Goal: Task Accomplishment & Management: Complete application form

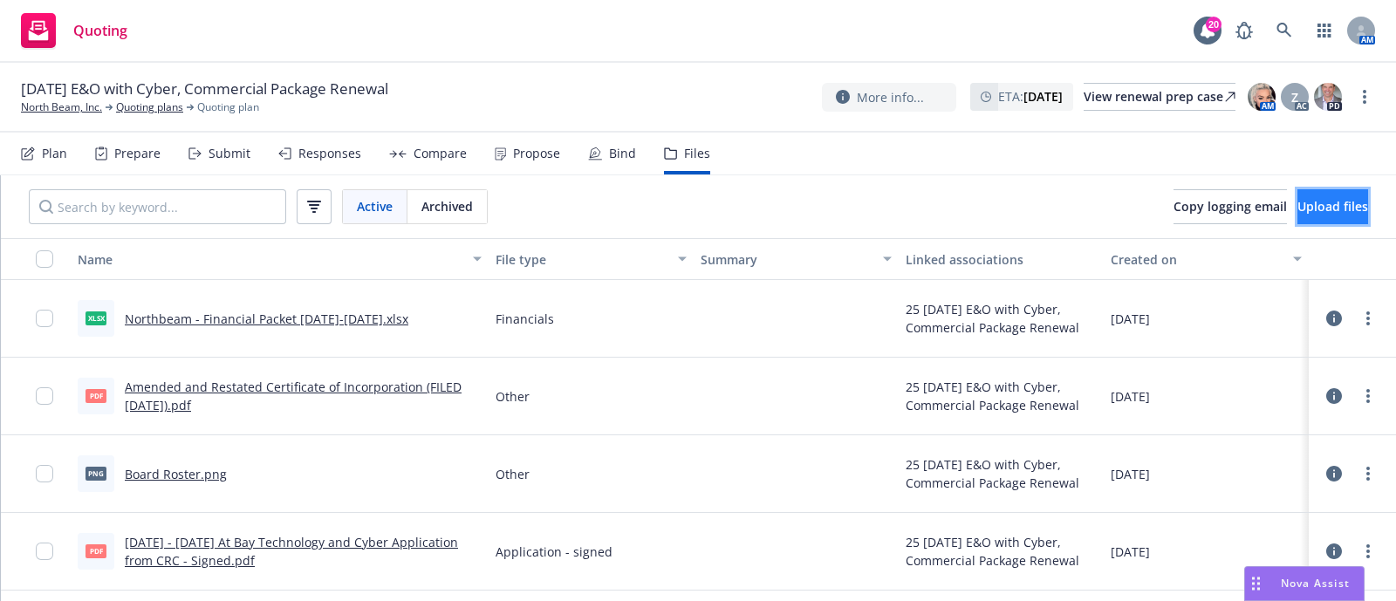
click at [1298, 207] on button "Upload files" at bounding box center [1333, 206] width 71 height 35
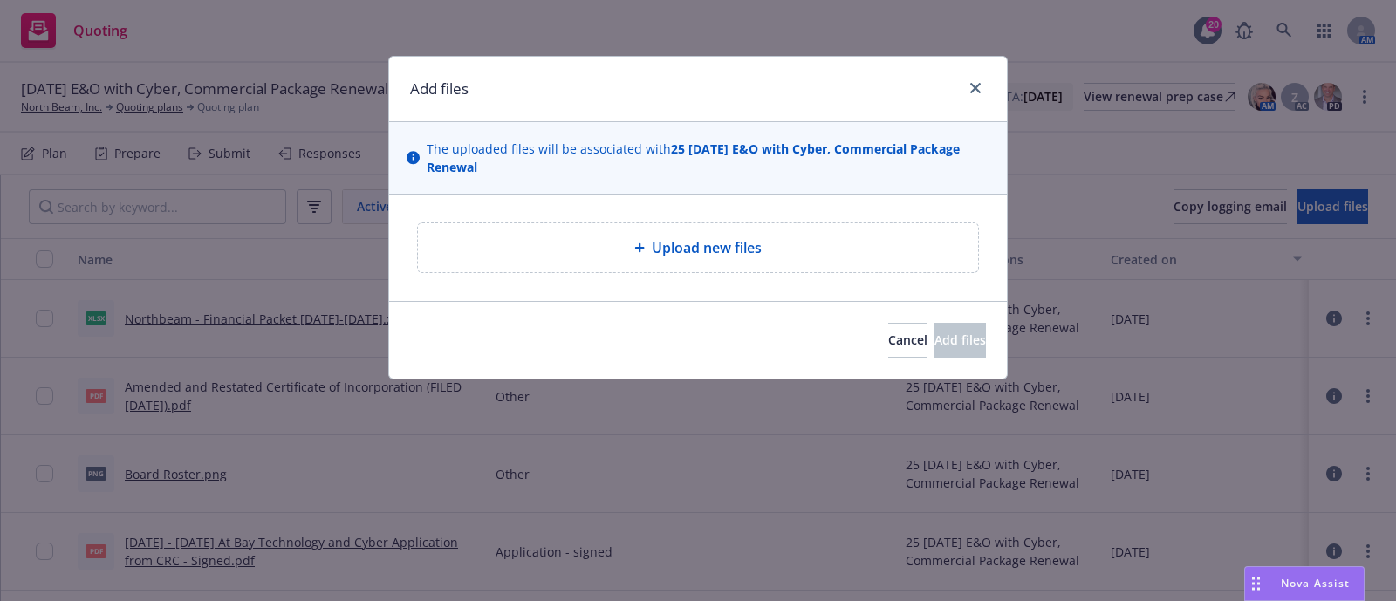
click at [768, 263] on div "Upload new files" at bounding box center [698, 247] width 560 height 49
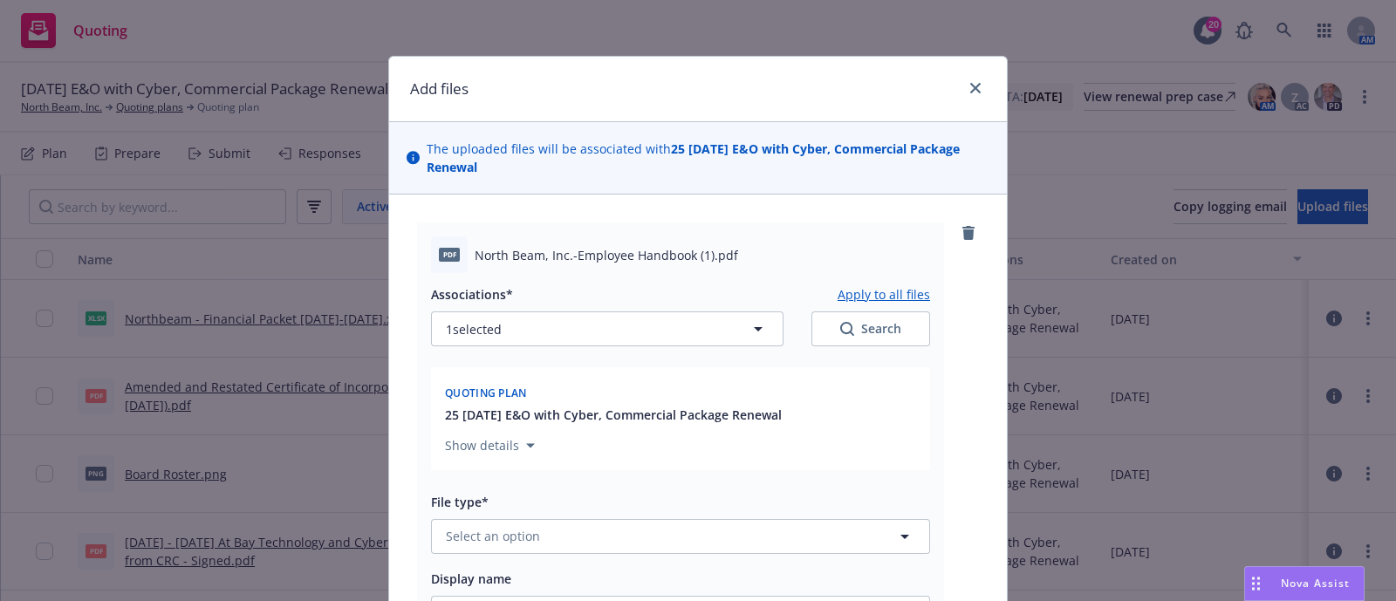
scroll to position [204, 0]
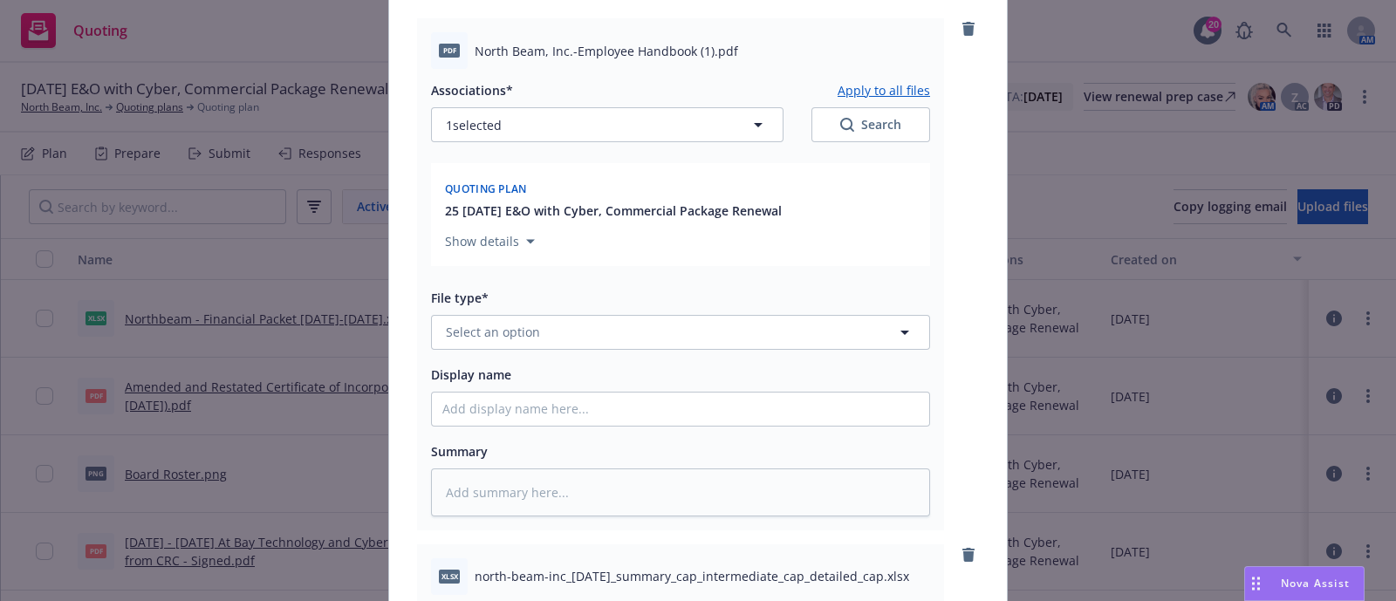
click at [470, 353] on div "Associations* Apply to all files 1 selected Search Quoting plan 25 [DATE] E&O w…" at bounding box center [680, 292] width 499 height 447
click at [474, 349] on div "Associations* Apply to all files 1 selected Search Quoting plan 25 [DATE] E&O w…" at bounding box center [680, 292] width 499 height 447
click at [476, 333] on span "Select an option" at bounding box center [493, 332] width 94 height 18
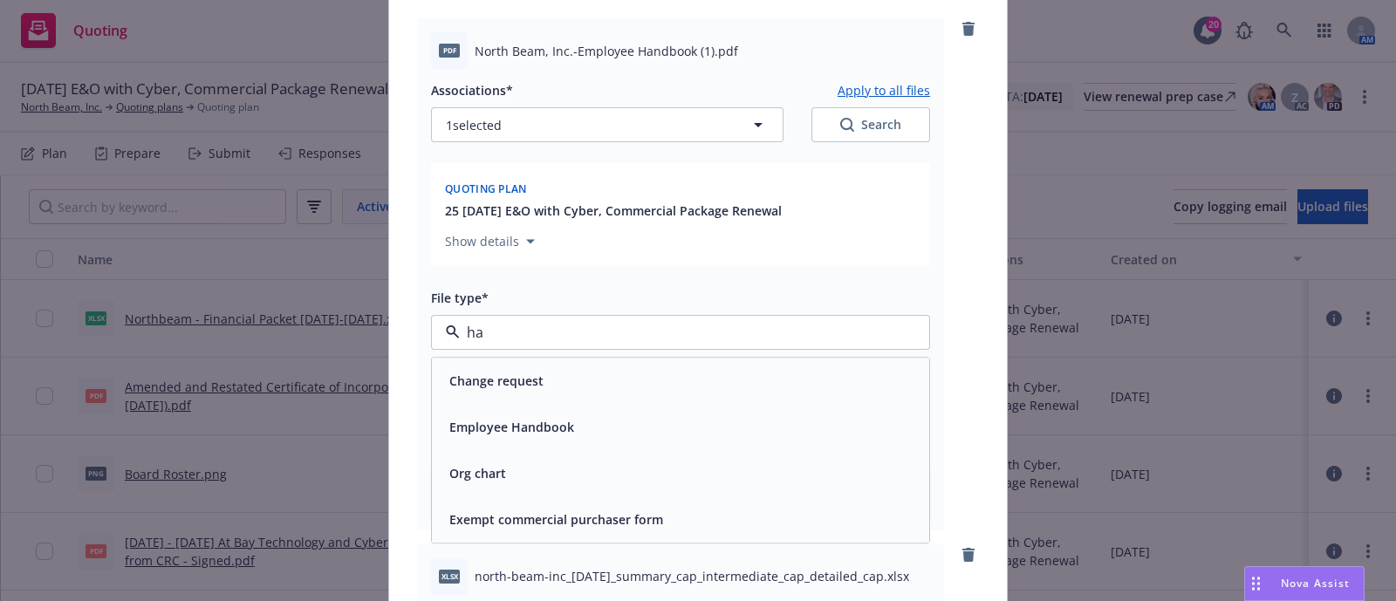
type input "han"
click at [491, 425] on span "Employee Handbook" at bounding box center [511, 427] width 125 height 18
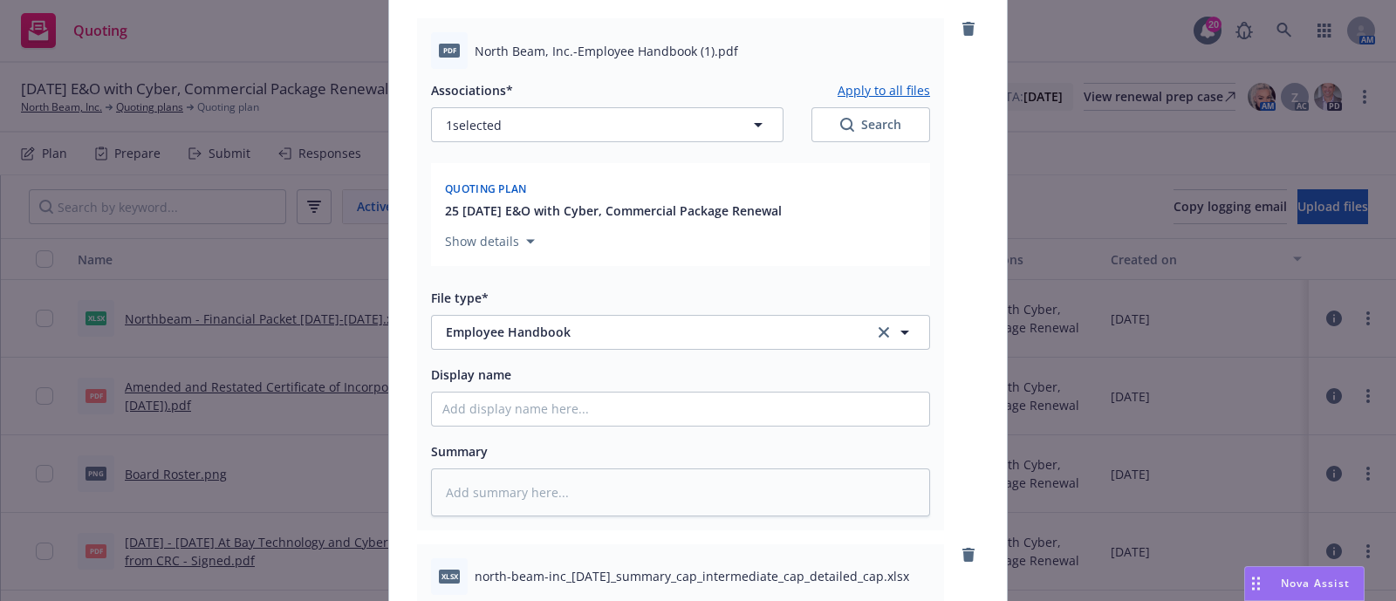
scroll to position [268, 0]
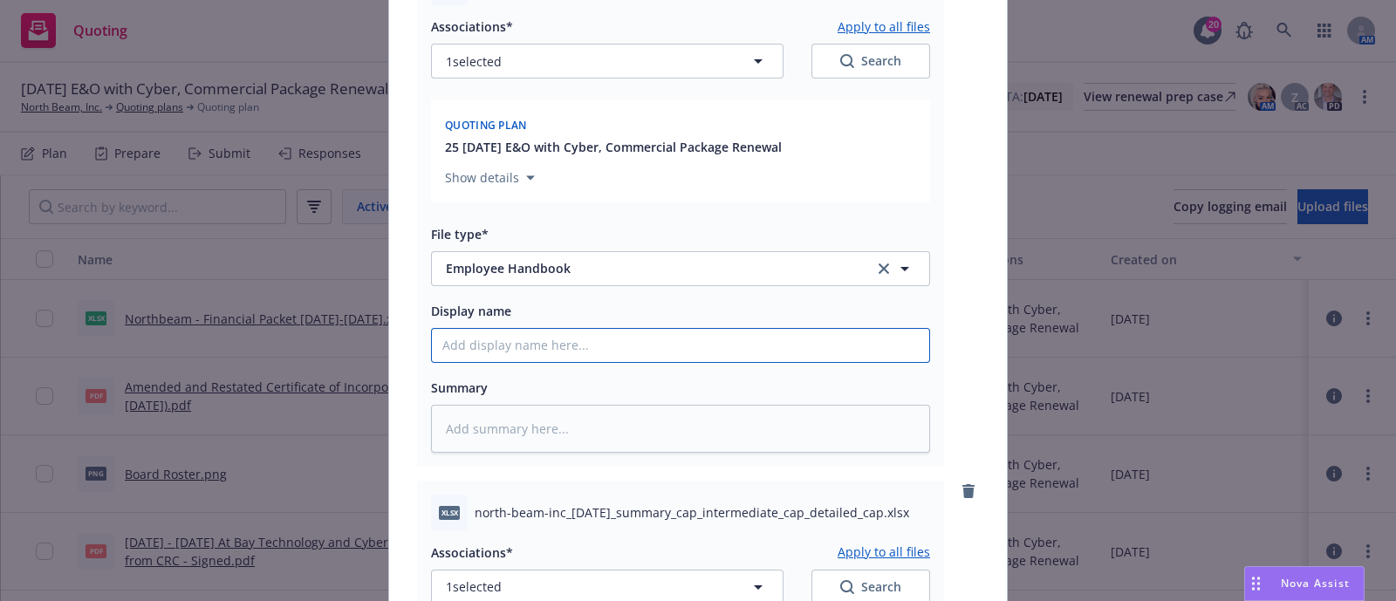
click at [511, 344] on input "Display name" at bounding box center [680, 345] width 497 height 33
type textarea "x"
type input "N"
type textarea "x"
type input "No"
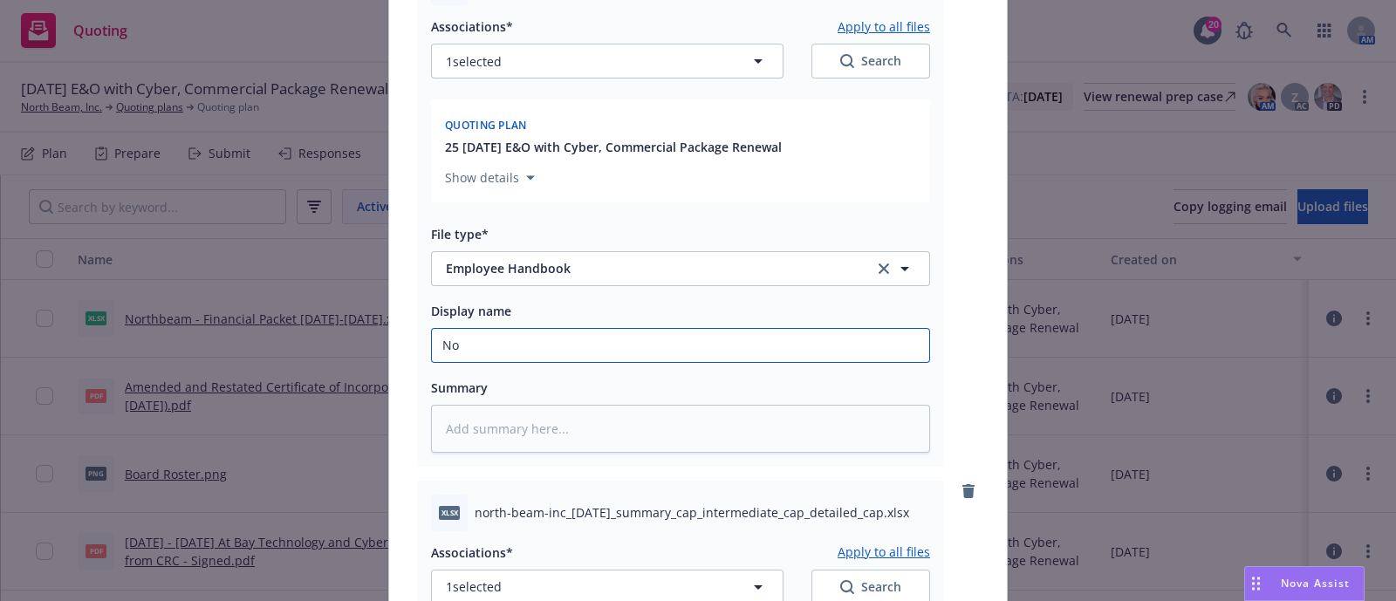
type textarea "x"
type input "Nor"
type textarea "x"
type input "Nort"
type textarea "x"
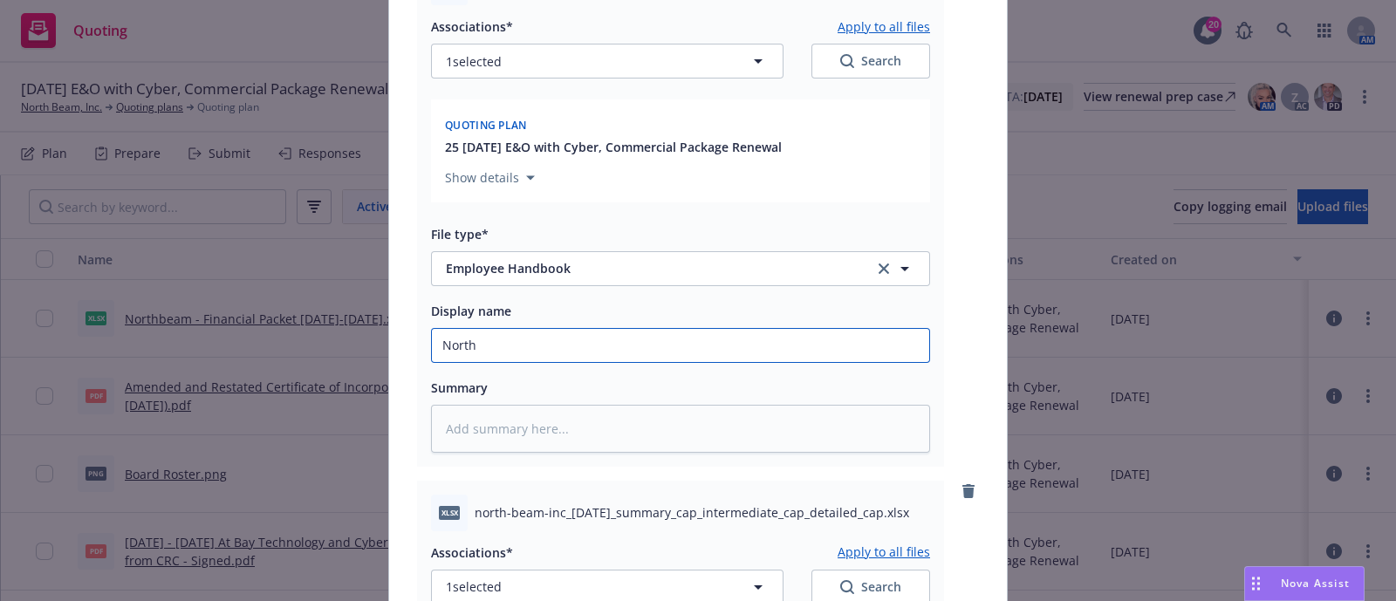
type input "North"
type textarea "x"
type input "North B"
type textarea "x"
type input "North Br"
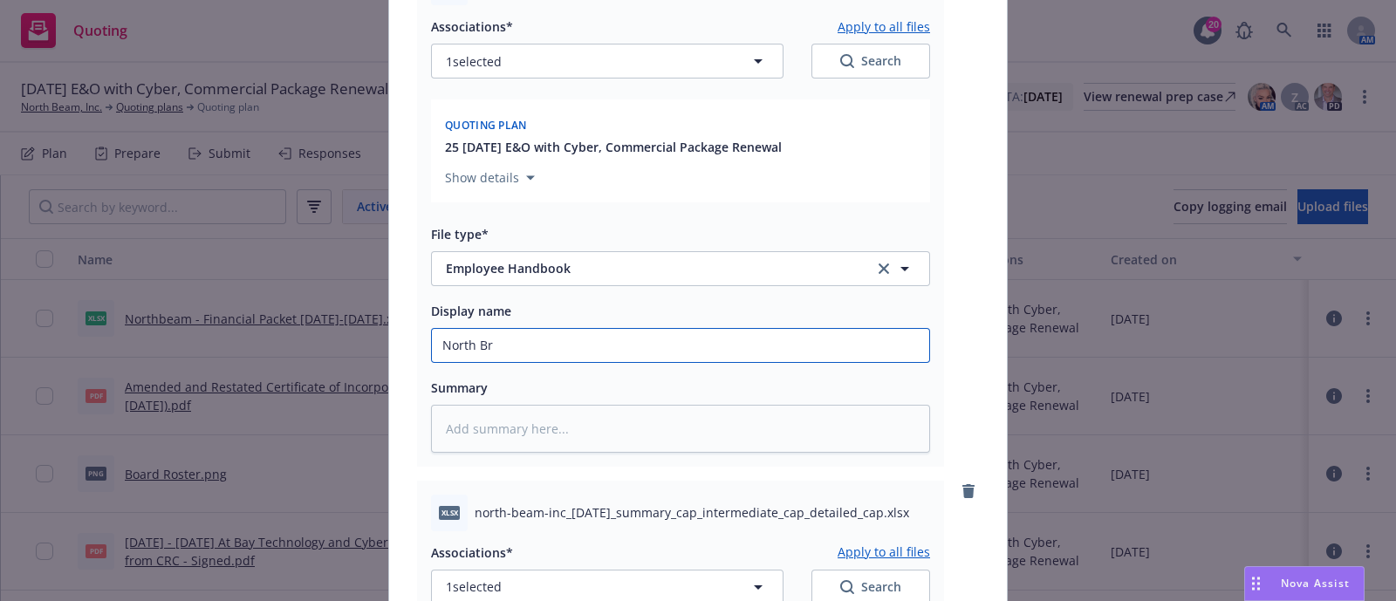
type textarea "x"
type input "North Brsm"
type textarea "x"
type input "North Brsm"
type textarea "x"
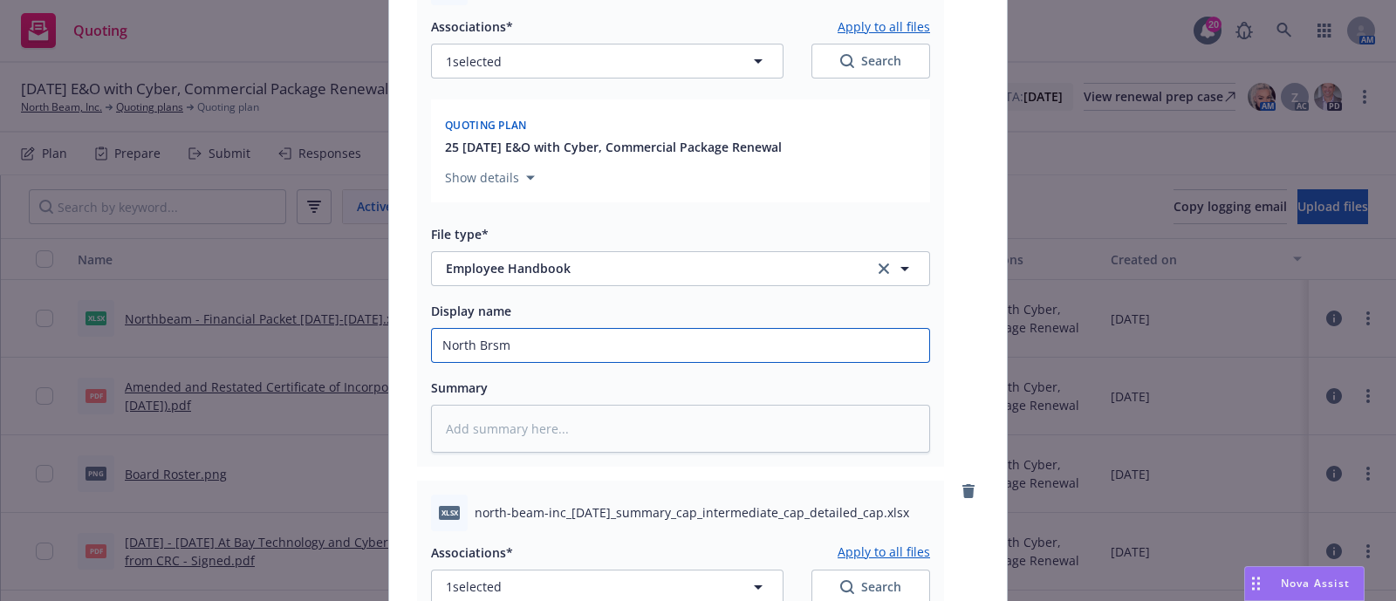
type input "North Brsm"
type textarea "x"
type input "North Brs"
type textarea "x"
type input "North Br"
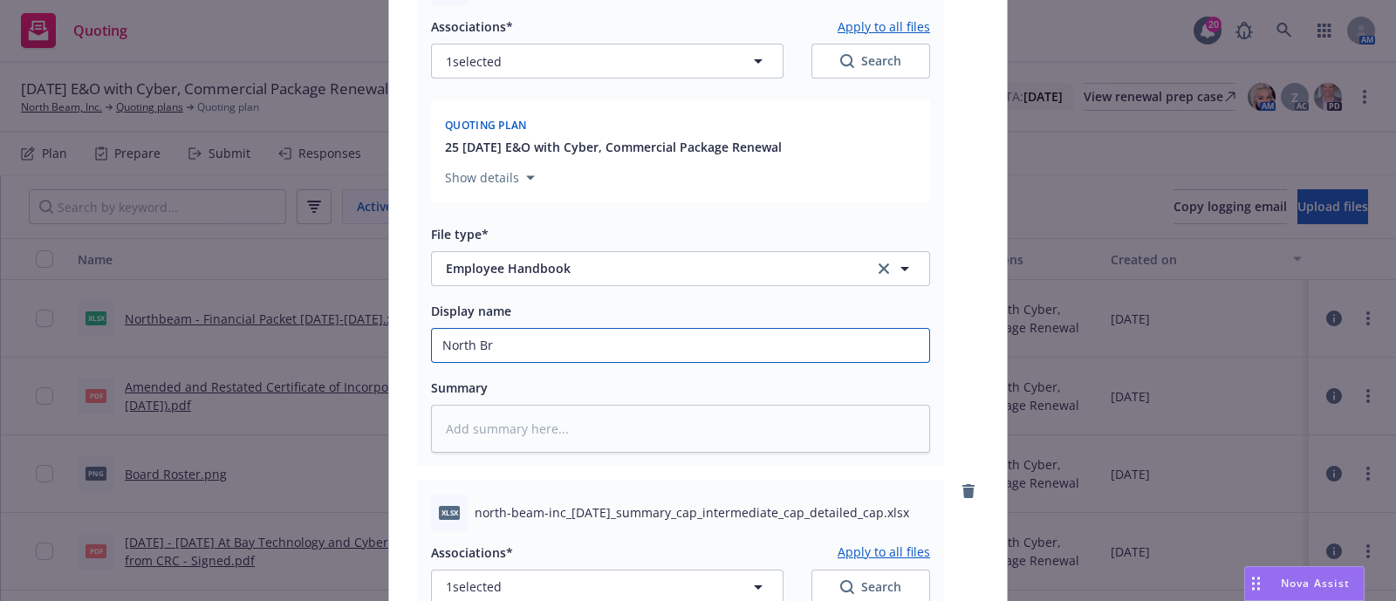
type textarea "x"
type input "North B"
type textarea "x"
type input "North Be"
type textarea "x"
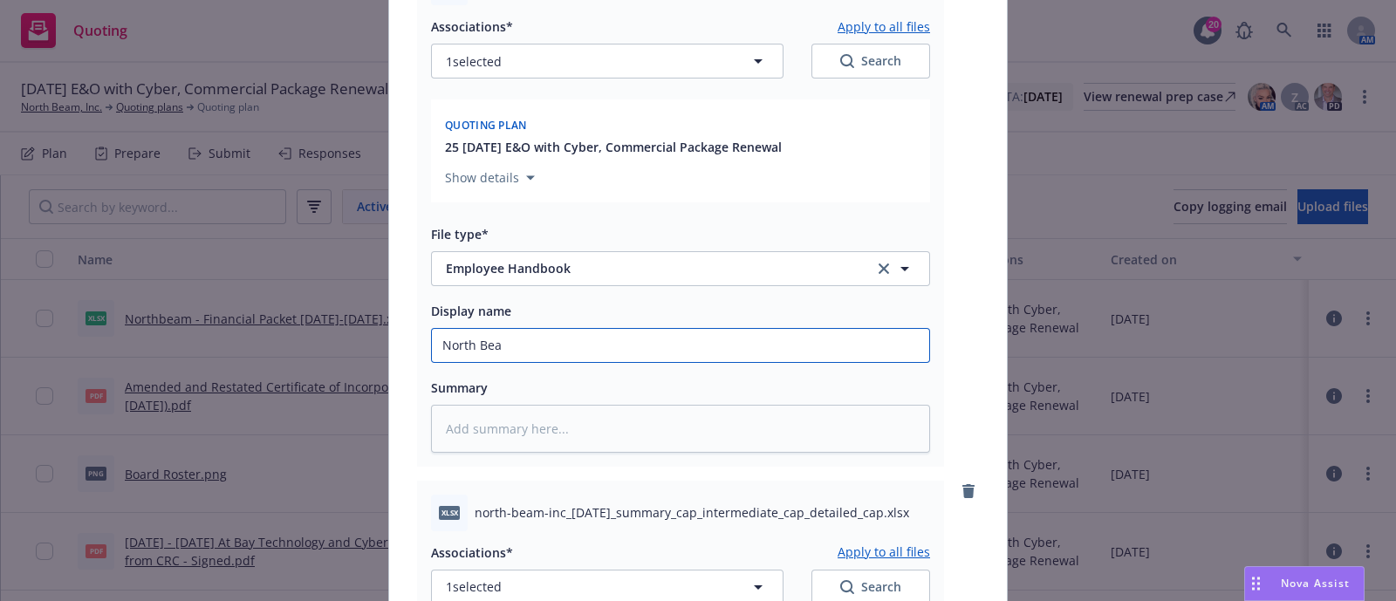
type input "North Beam"
type textarea "x"
type input "North Beam"
type textarea "x"
type input "North Beam E"
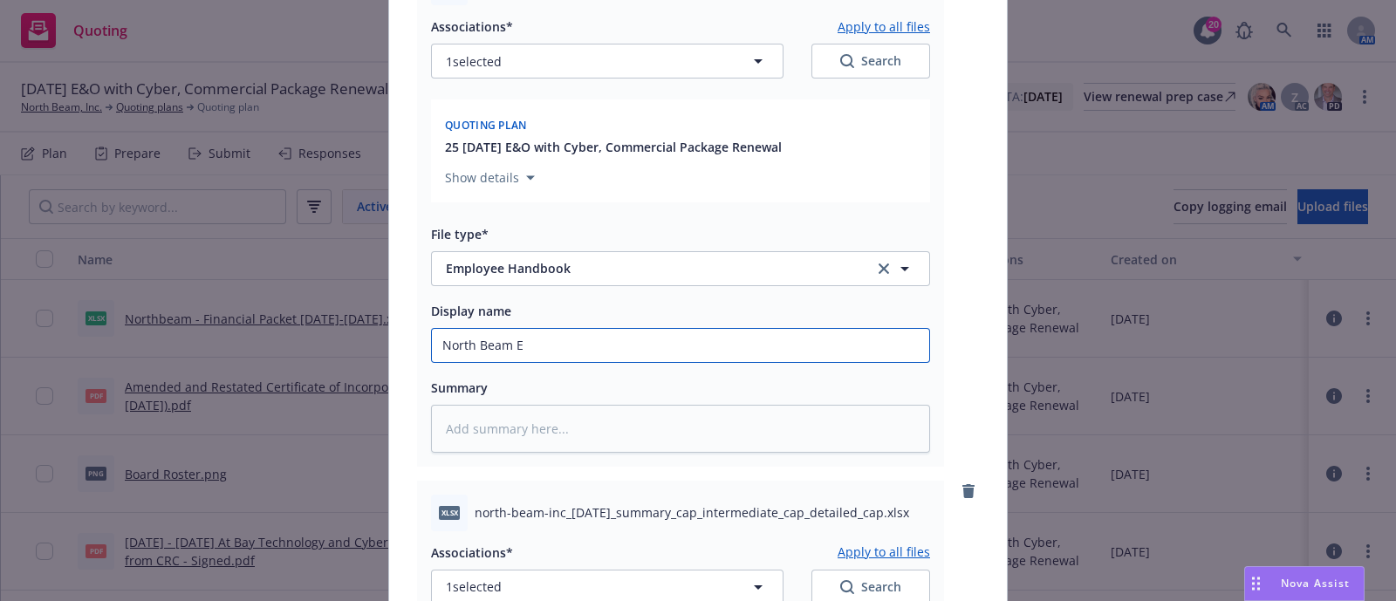
type textarea "x"
type input "North Beam Em"
type textarea "x"
type input "North Beam Emp"
type textarea "x"
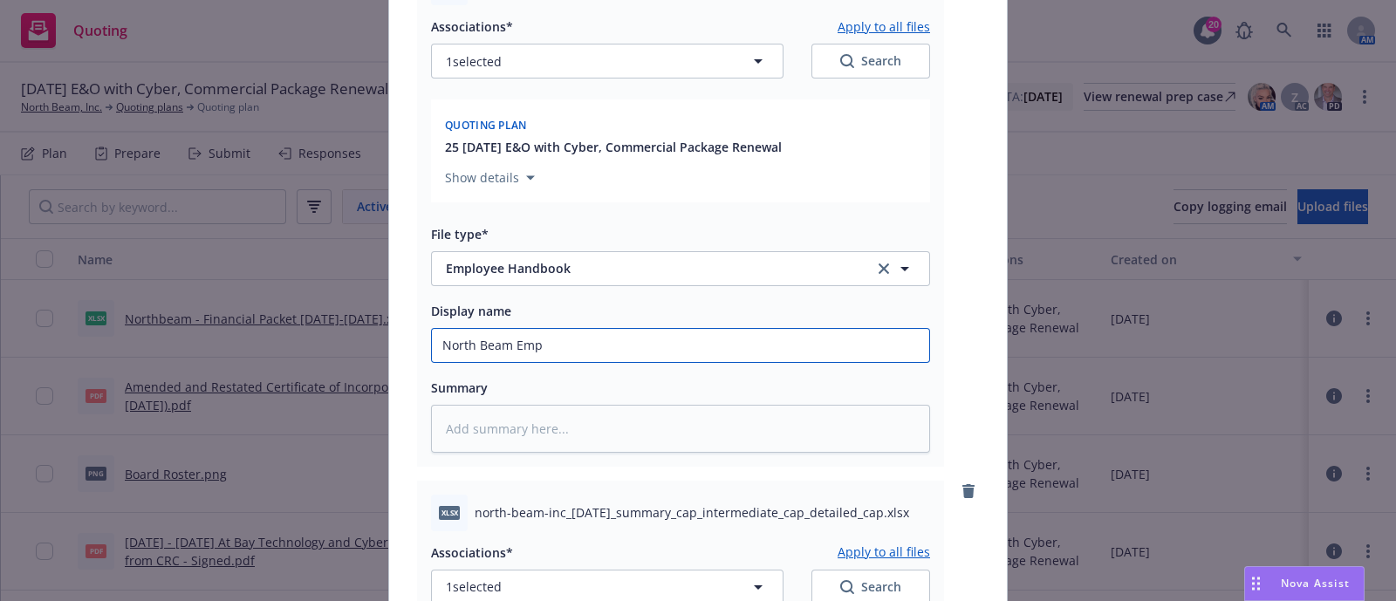
type input "North Beam Empl"
type textarea "x"
type input "North Beam Emplo"
type textarea "x"
type input "North Beam Employ"
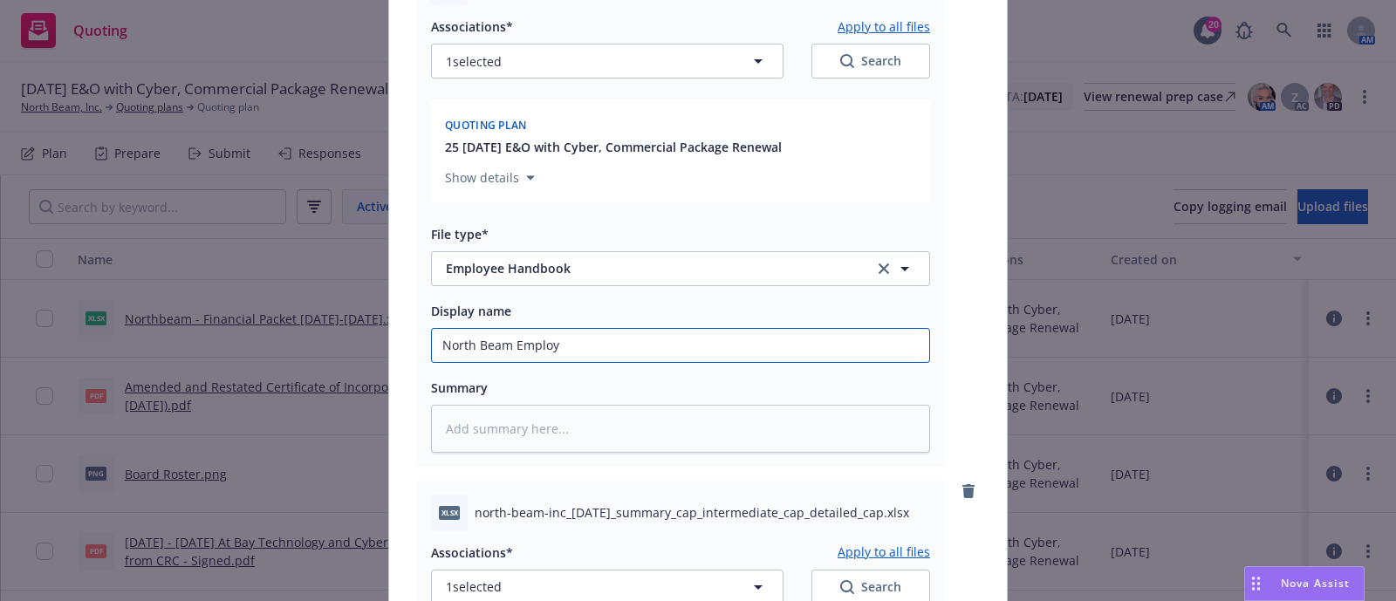
type textarea "x"
type input "North Beam Employe"
type textarea "x"
type input "North Beam Employee"
type textarea "x"
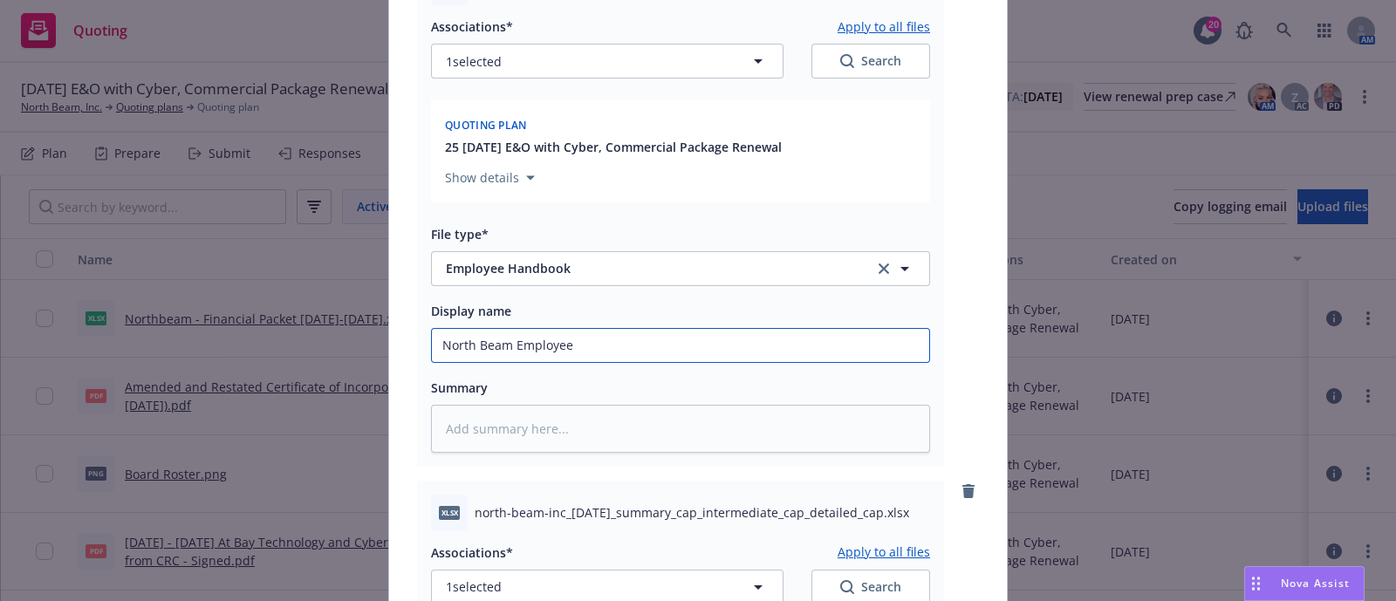
type input "North Beam Employee"
type textarea "x"
type input "North Beam Employee H"
type textarea "x"
type input "North Beam Employee Han"
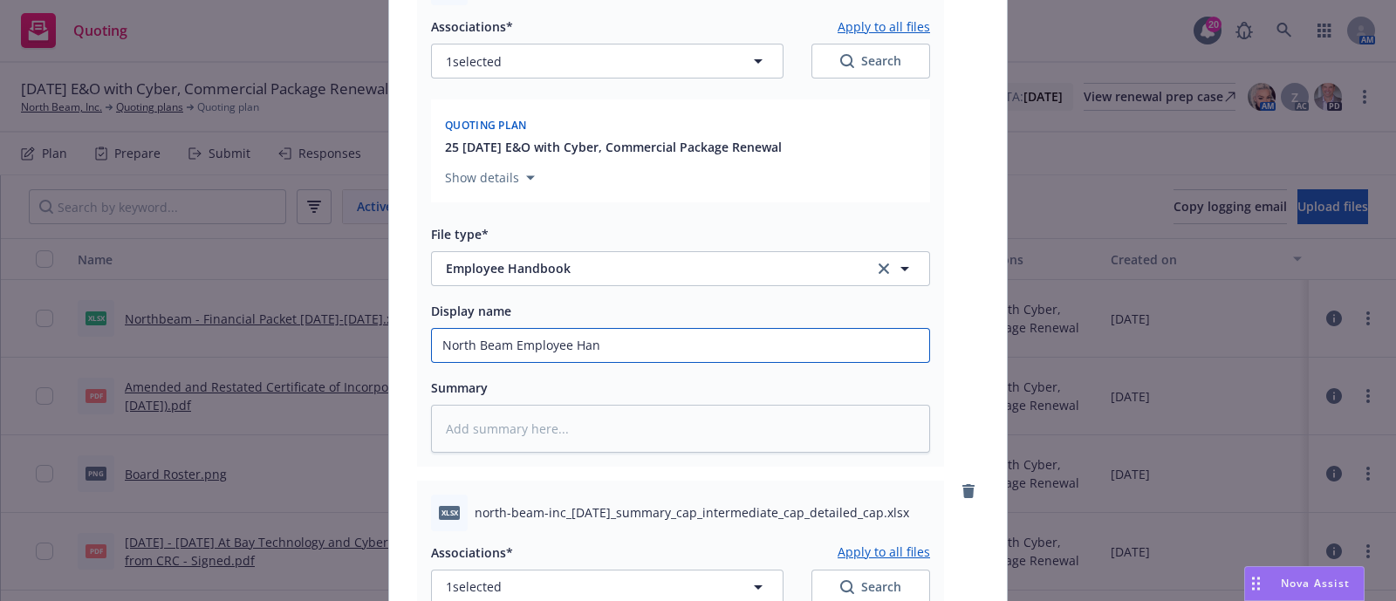
type textarea "x"
type input "North Beam Employee Hand"
type textarea "x"
type input "North Beam Employee Hand"
type textarea "x"
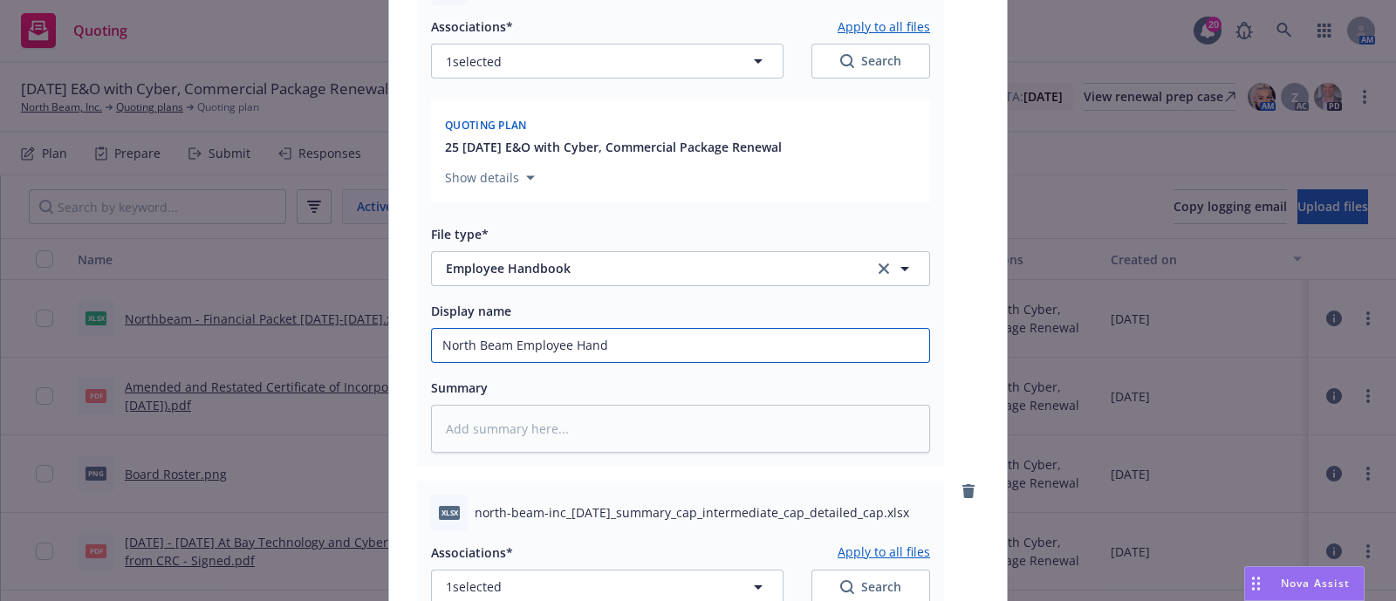
type input "North Beam Employee Hand B"
type textarea "x"
type input "North Beam Employee Hand Bo"
type textarea "x"
type input "North Beam Employee Hand Boo"
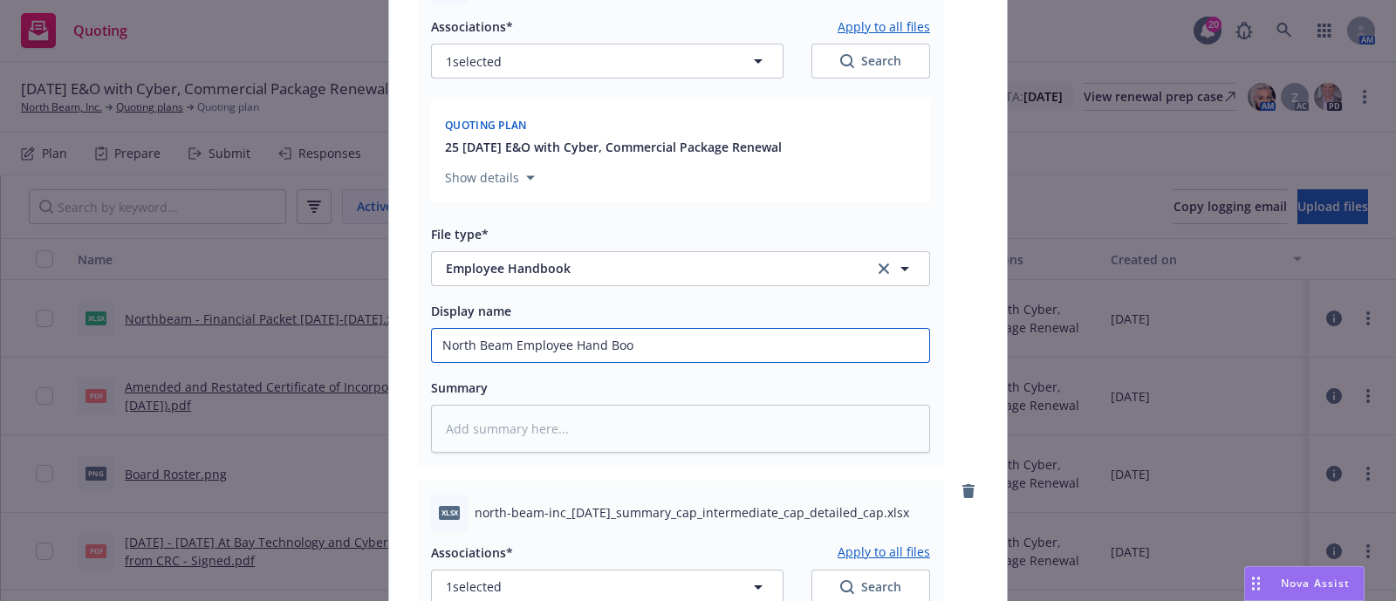
type textarea "x"
type input "North Beam Employee Hand Book"
click at [603, 342] on input "North Beam Employee Hand Book" at bounding box center [680, 345] width 497 height 33
type textarea "x"
type input "North Beam Employee Hand ook"
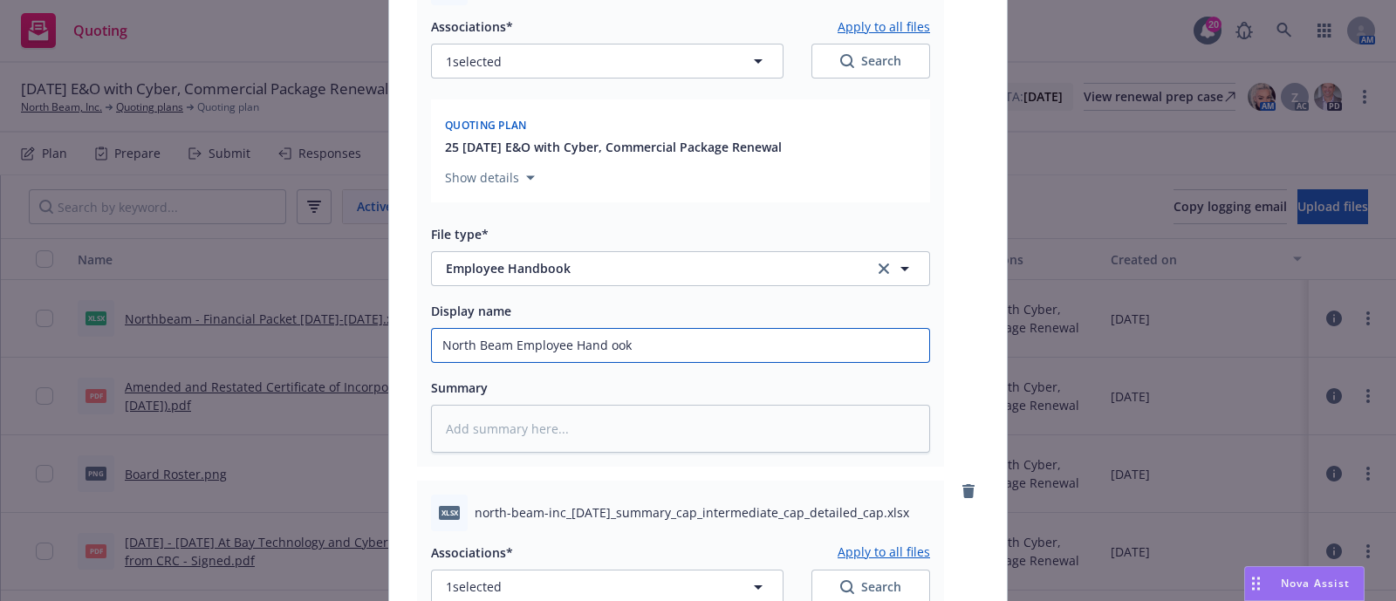
type textarea "x"
type input "North Beam Employee Handook"
type textarea "x"
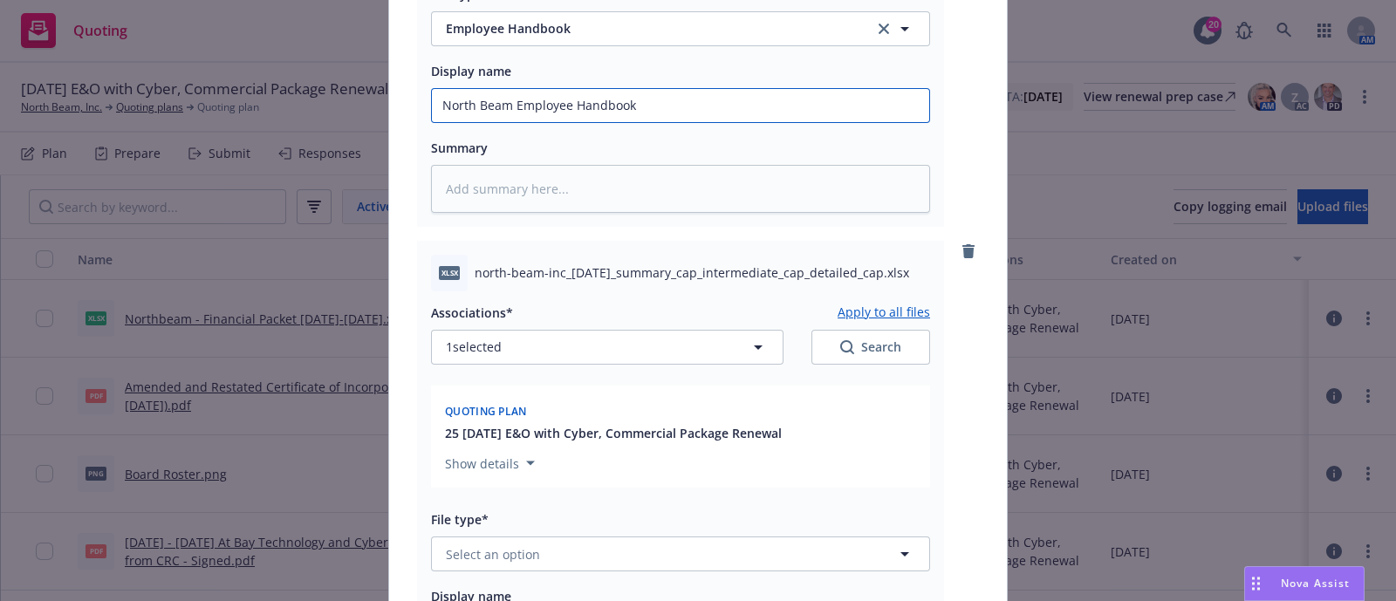
scroll to position [656, 0]
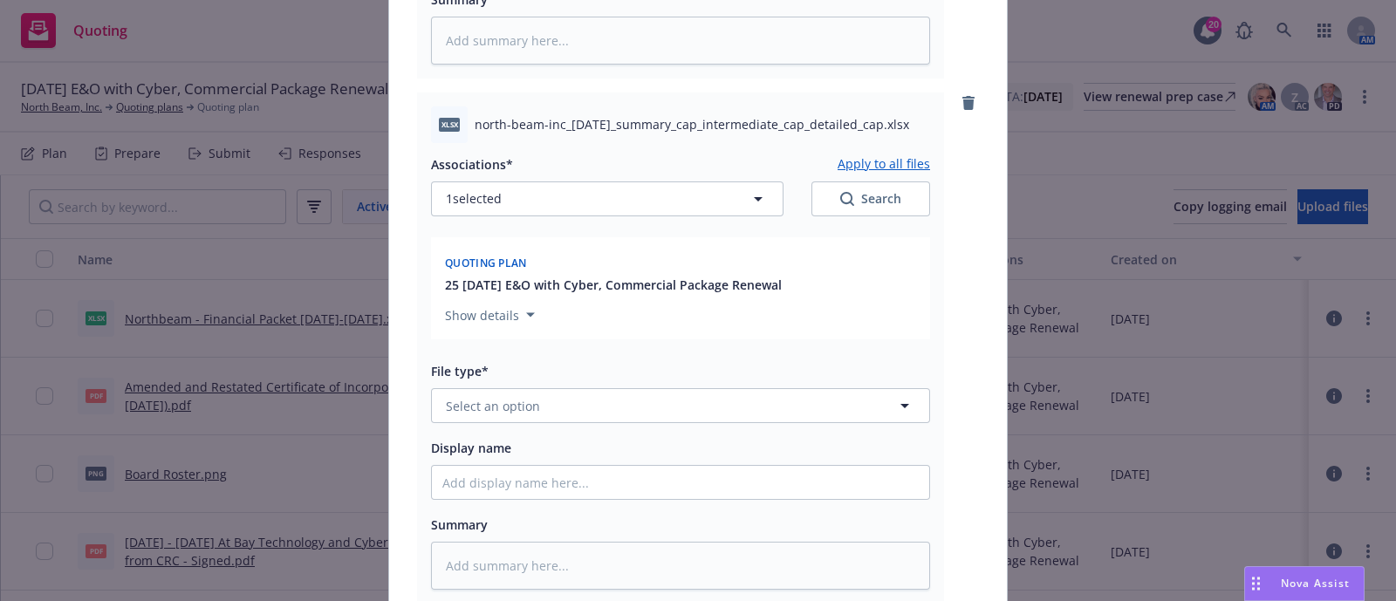
type input "North Beam Employee Handbook"
click at [587, 392] on button "Select an option" at bounding box center [680, 405] width 499 height 35
type input "cap"
click at [520, 464] on div "Cap Table" at bounding box center [680, 454] width 476 height 25
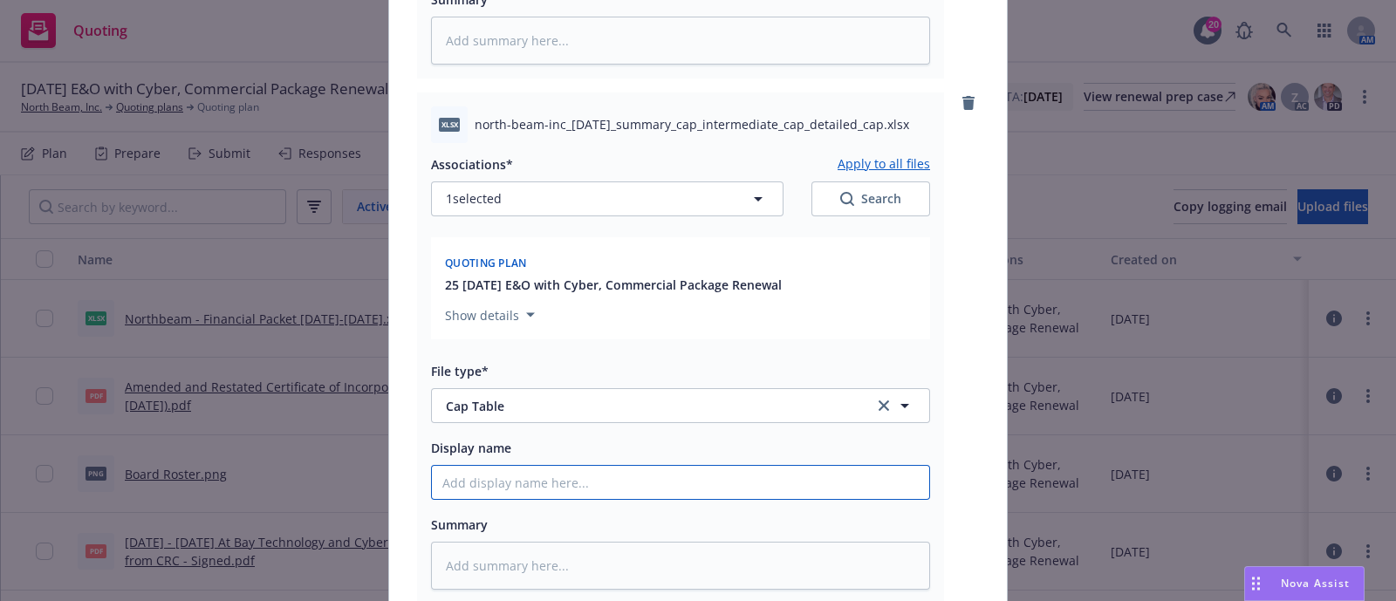
type textarea "x"
type input "N"
type textarea "x"
type input "Nor"
type textarea "x"
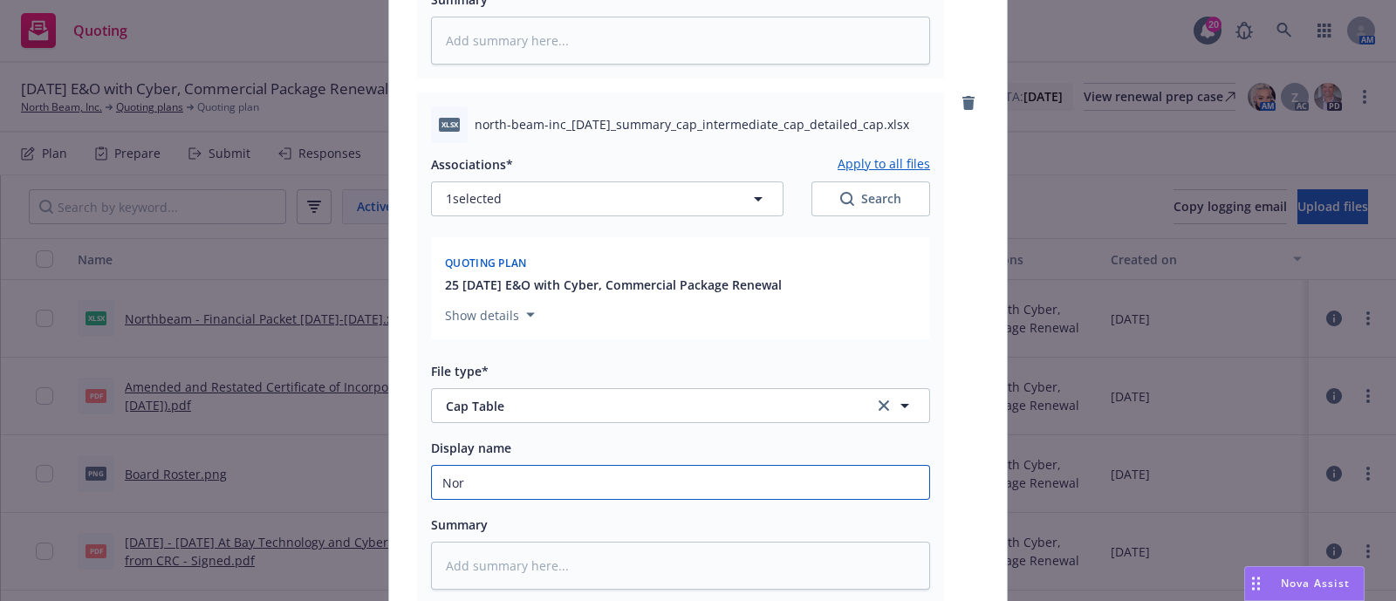
type input "Nort"
type textarea "x"
type input "North"
type textarea "x"
type input "North"
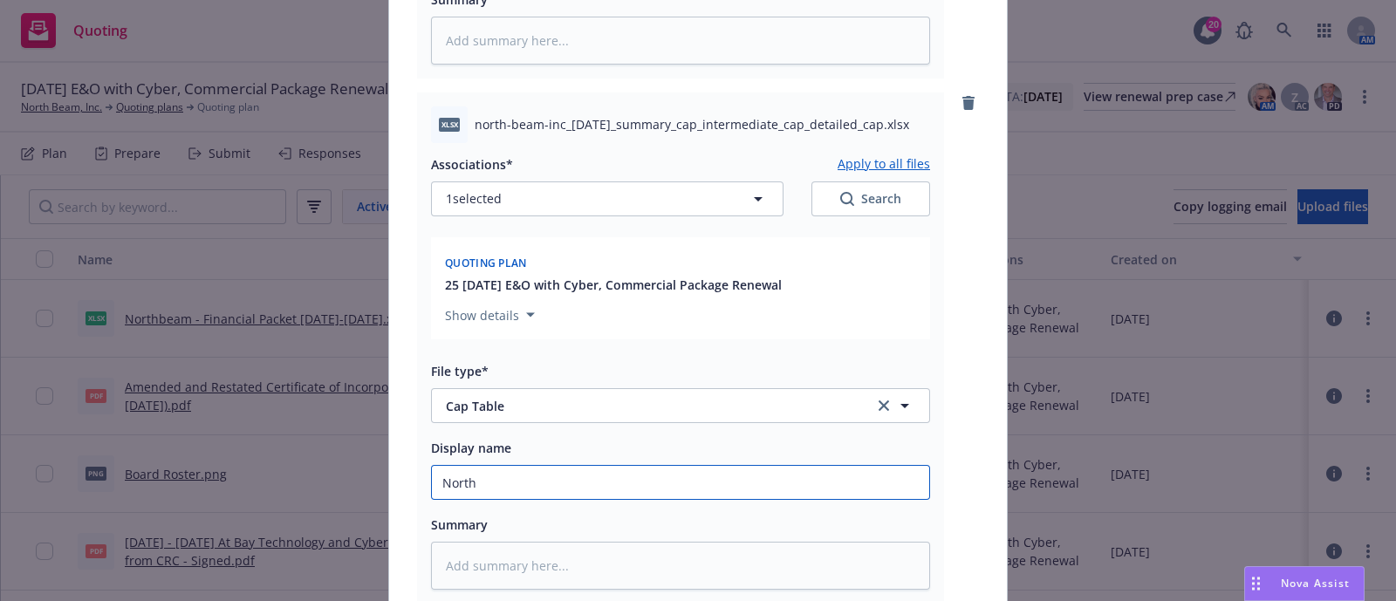
type textarea "x"
type input "North B"
type textarea "x"
type input "North Be"
type textarea "x"
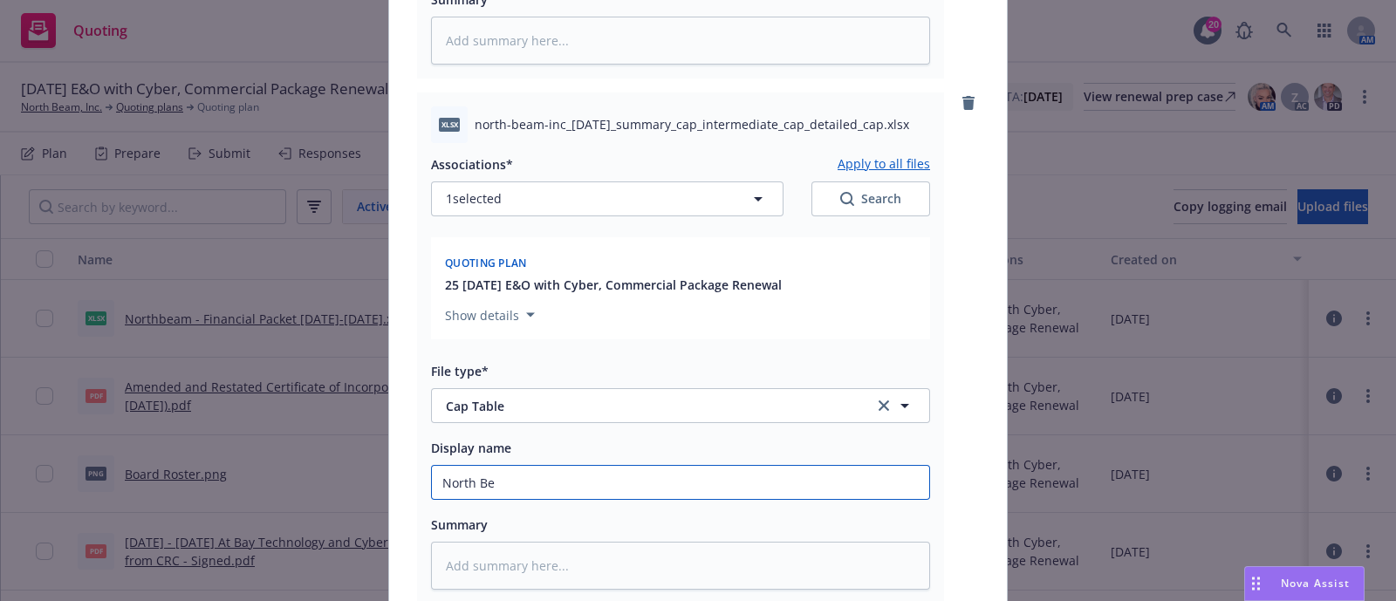
type input "North Bea"
type textarea "x"
type input "North Beam"
type textarea "x"
type input "North Beam C"
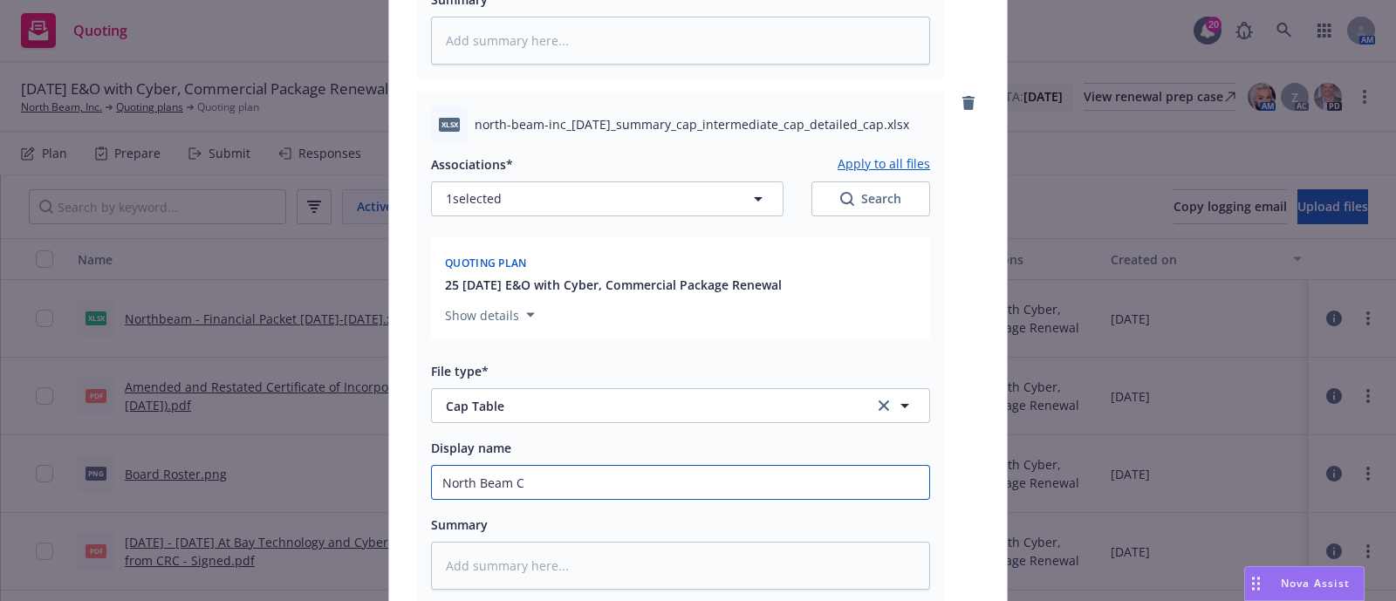
type textarea "x"
type input "North Beam Ca"
type textarea "x"
type input "North Beam Cap"
type textarea "x"
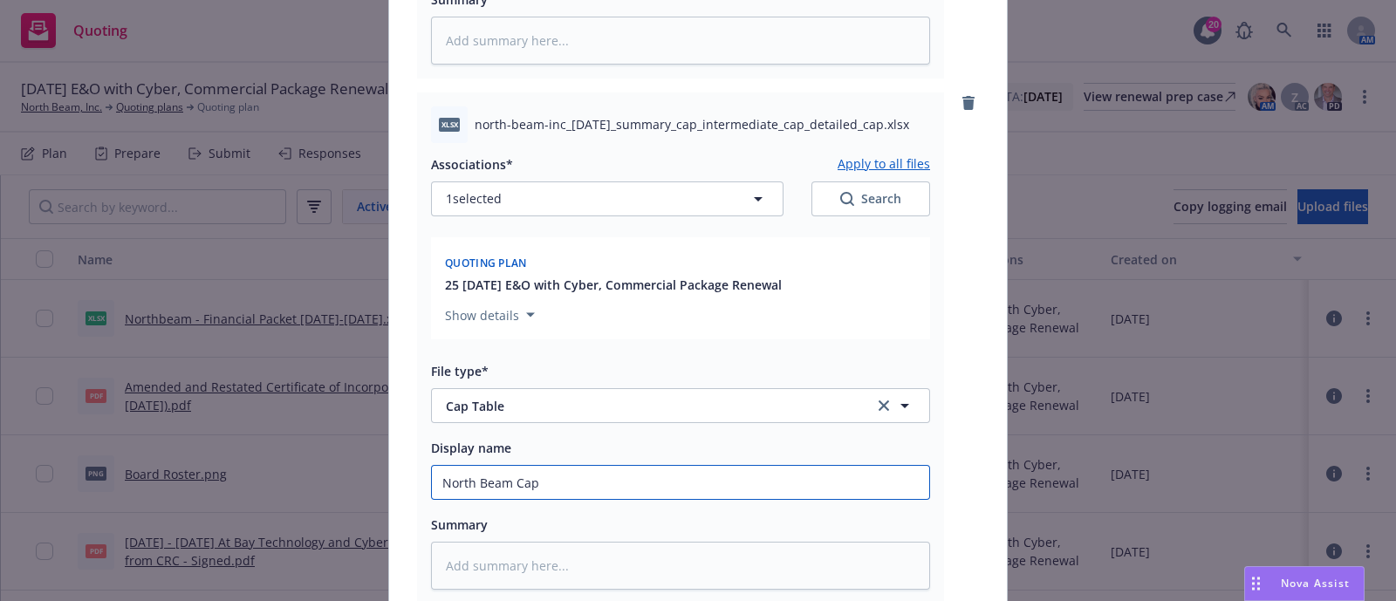
type input "North Beam Cap"
type textarea "x"
type input "North Beam Cap T"
type textarea "x"
type input "North Beam Cap Ta"
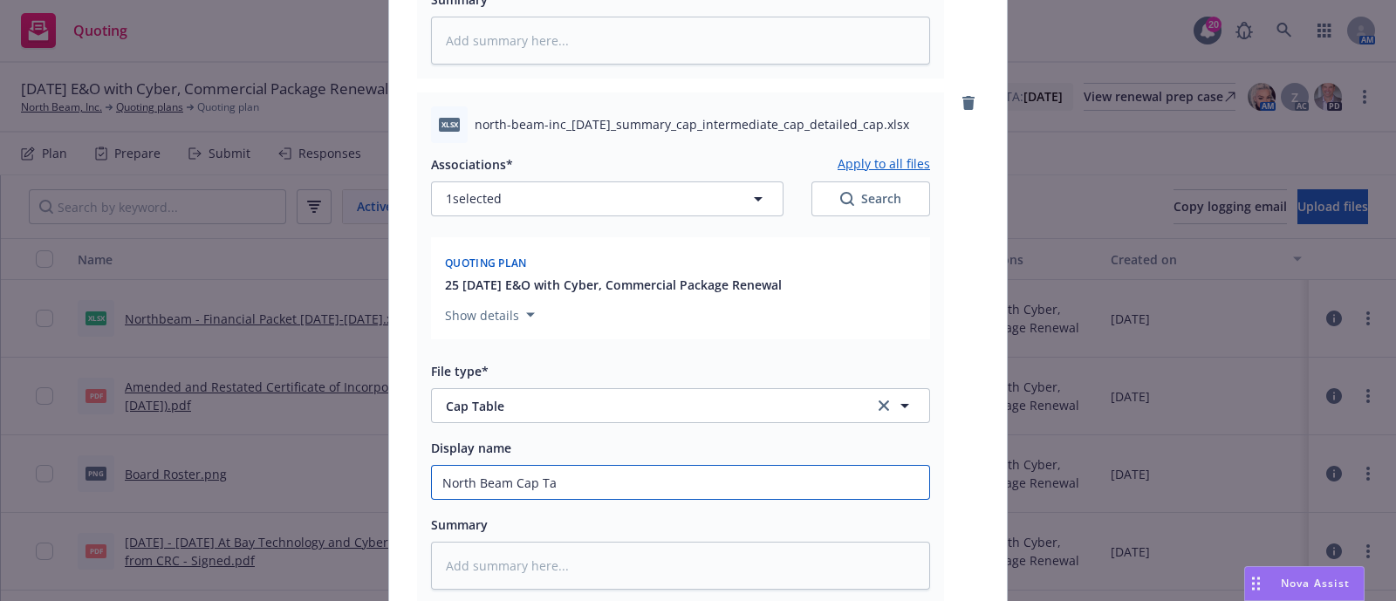
type textarea "x"
type input "North Beam Cap Tab"
type textarea "x"
type input "North Beam Cap Tabl"
type textarea "x"
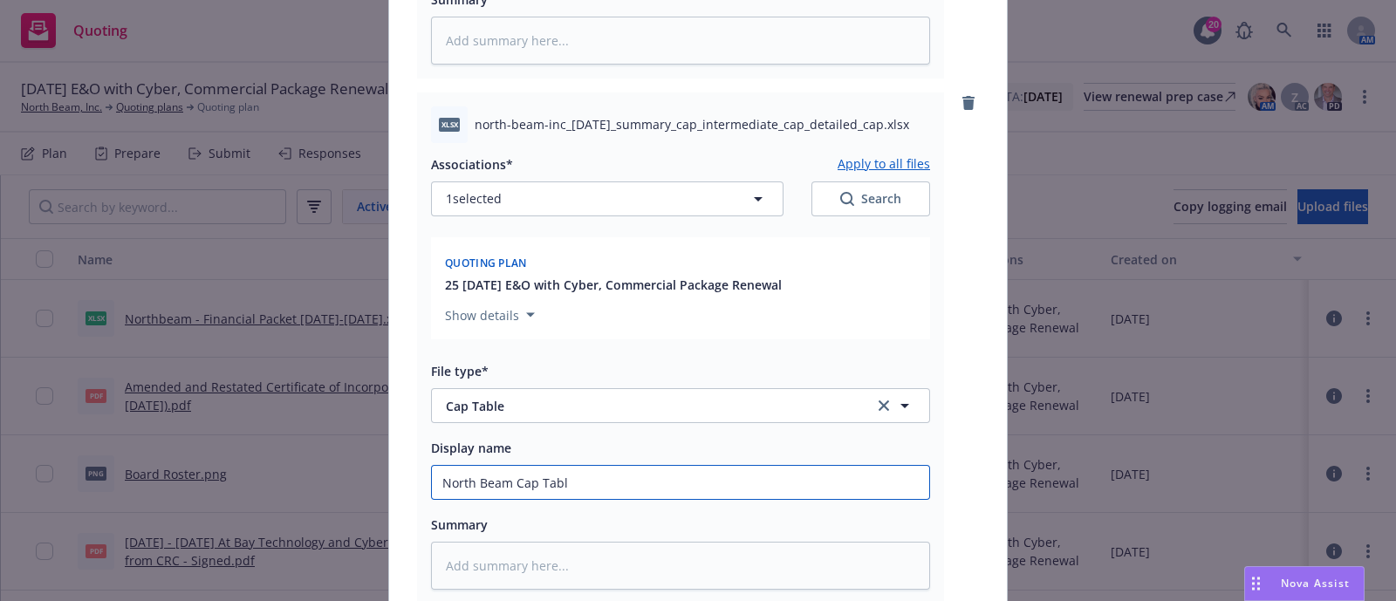
type input "North Beam Cap Table"
type textarea "x"
type input "20North Beam Cap Table"
type textarea "x"
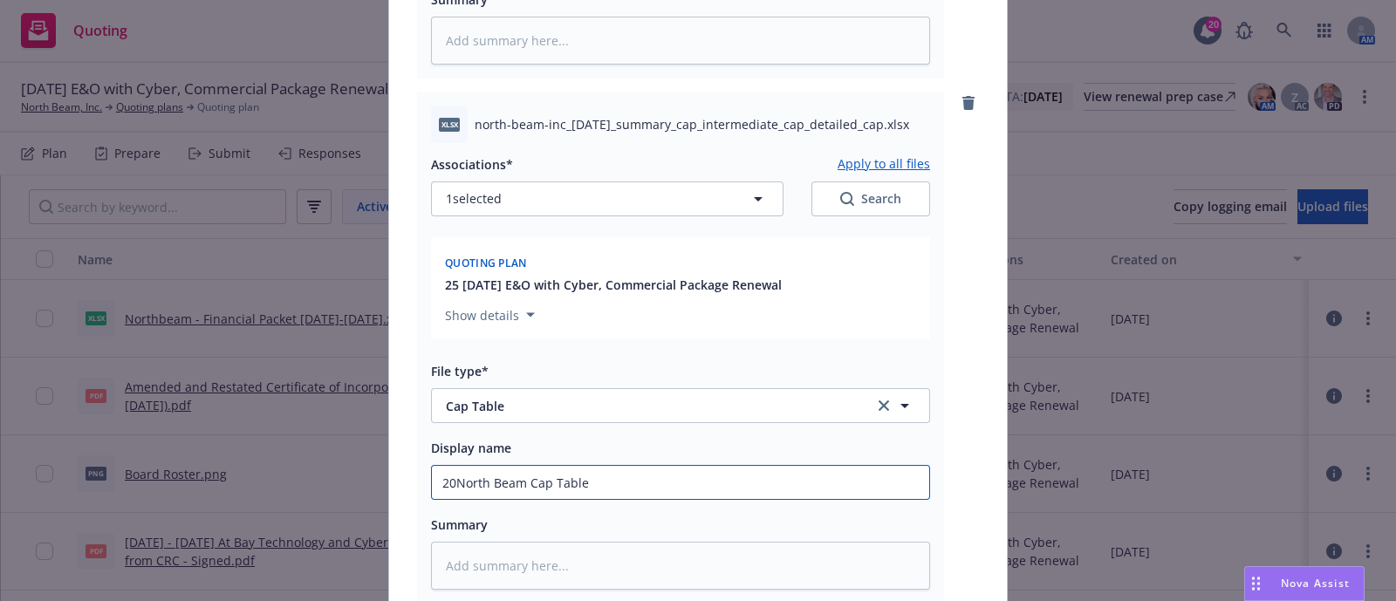
type input "202North Beam Cap Table"
type textarea "x"
type input "2025 North Beam Cap Table"
type textarea "x"
type input "2025 - North Beam Cap Table"
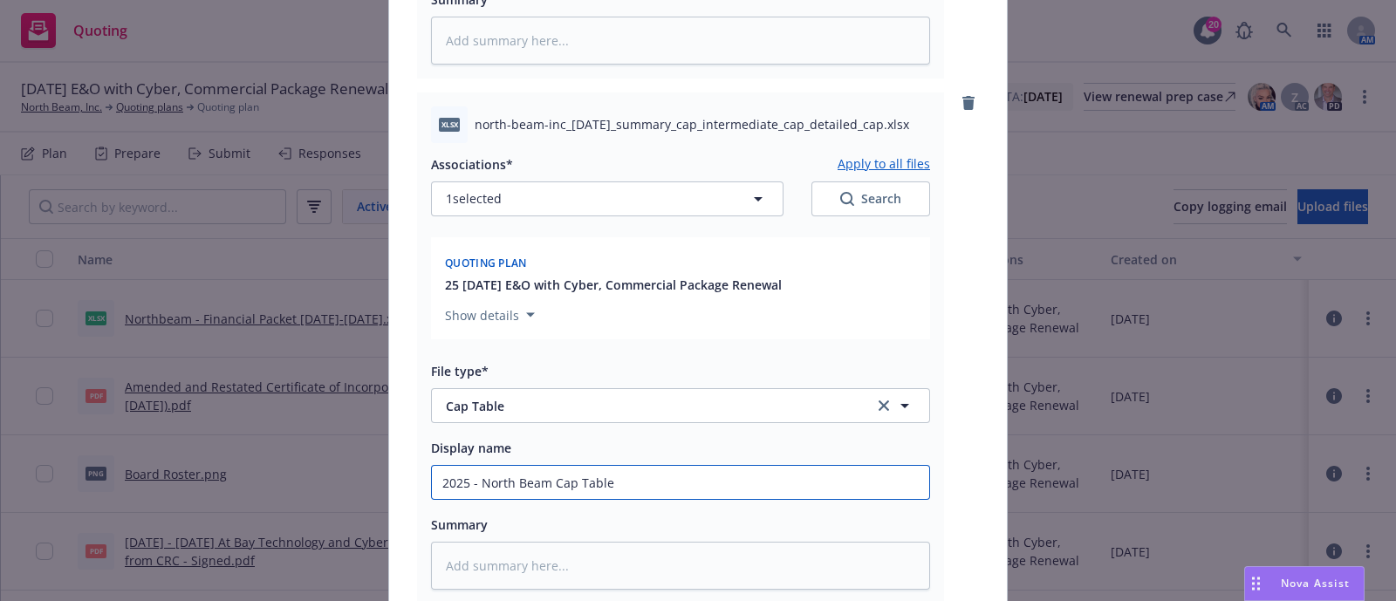
type textarea "x"
type input "2025 - North Beam Cap Table"
type textarea "x"
type input "2025 - 2North Beam Cap Table"
type textarea "x"
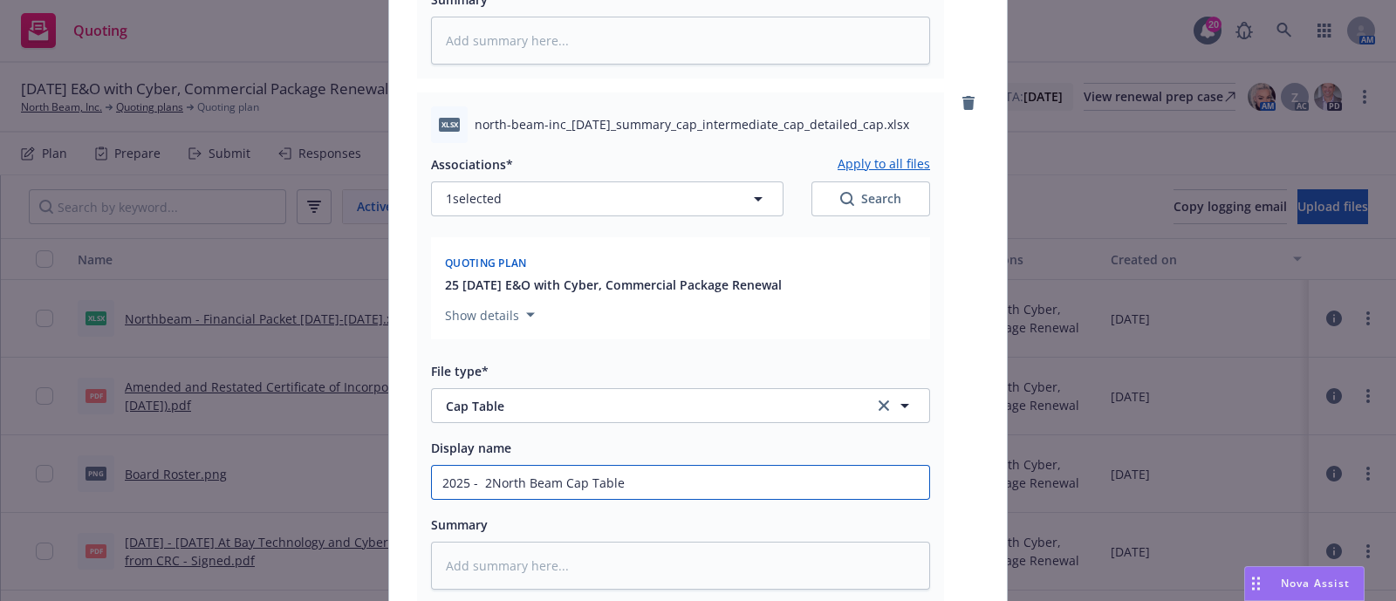
type input "2025 - 20North Beam Cap Table"
type textarea "x"
type input "2025 - 202North Beam Cap Table"
type textarea "x"
type input "2025 - 2026North Beam Cap Table"
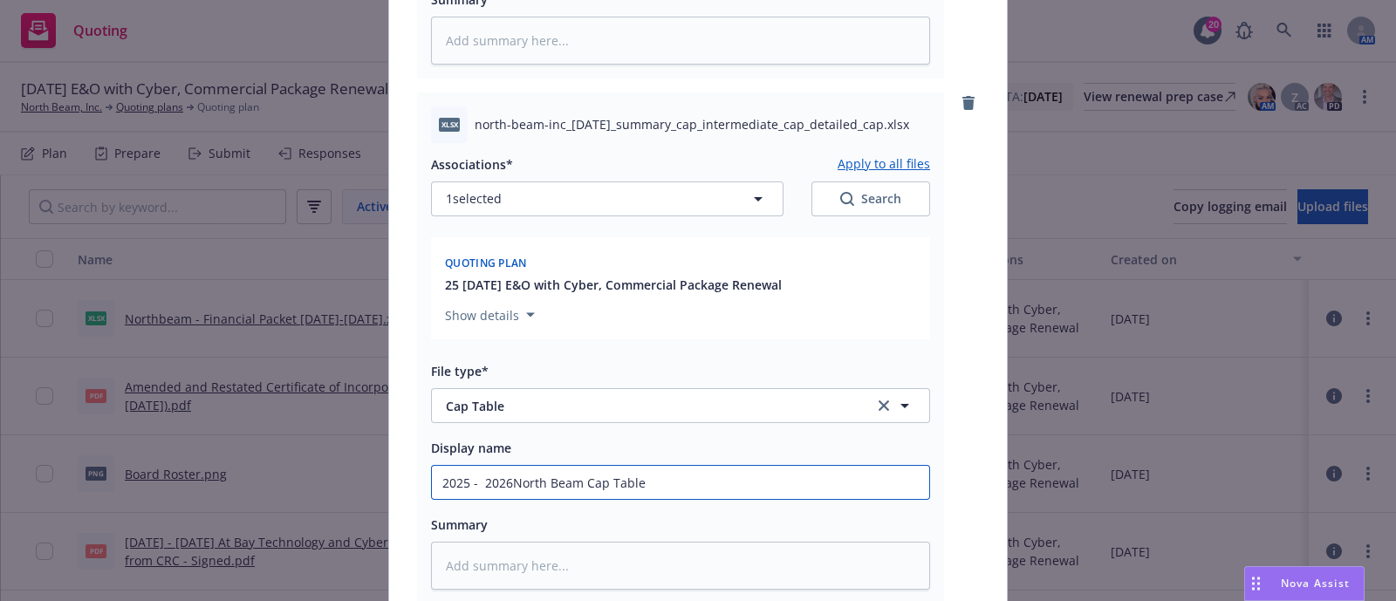
type textarea "x"
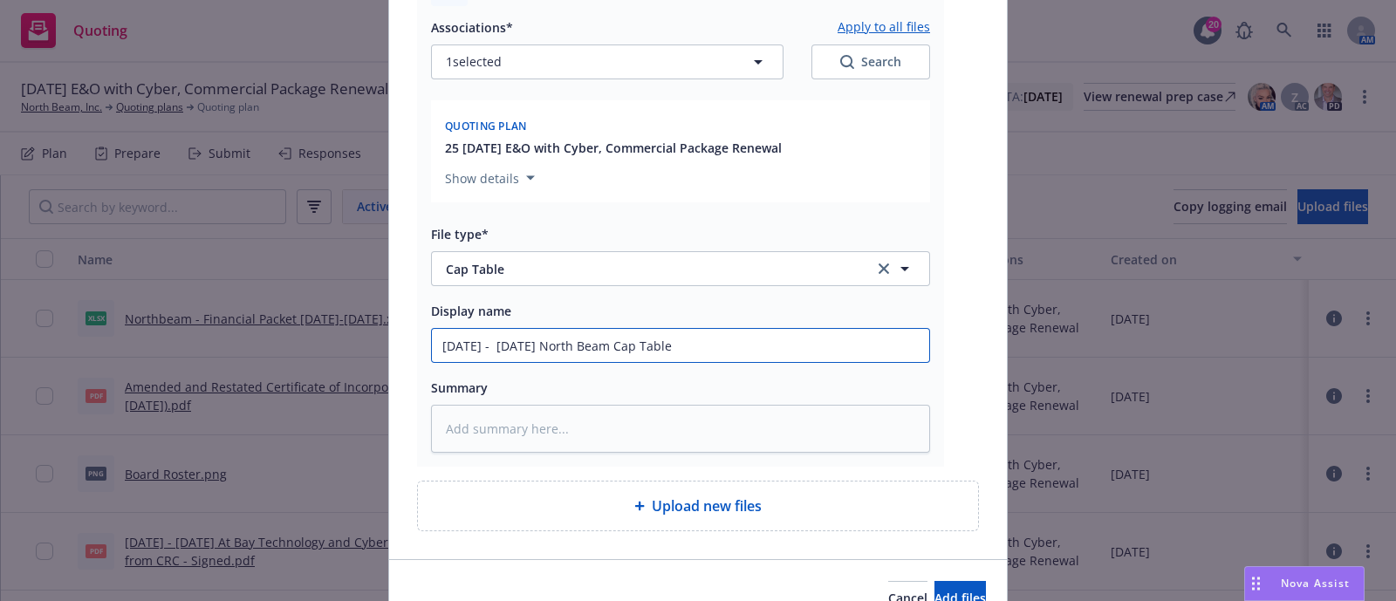
scroll to position [883, 0]
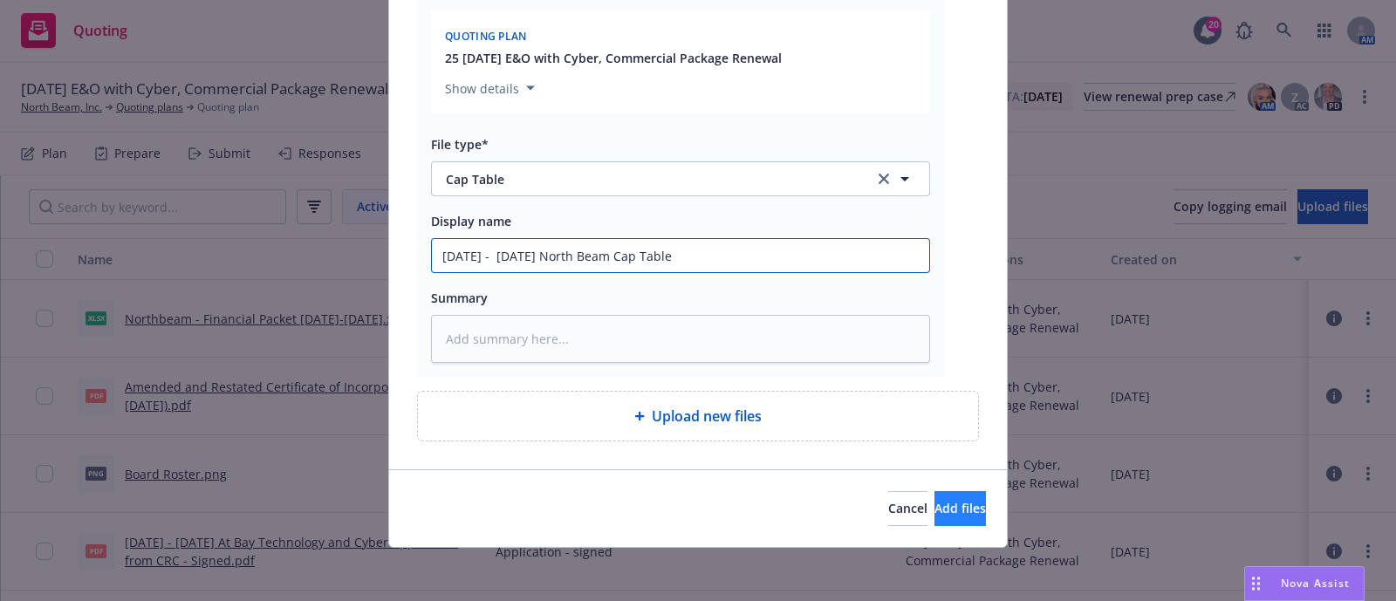
type input "[DATE] - [DATE] North Beam Cap Table"
click at [935, 500] on span "Add files" at bounding box center [960, 508] width 51 height 17
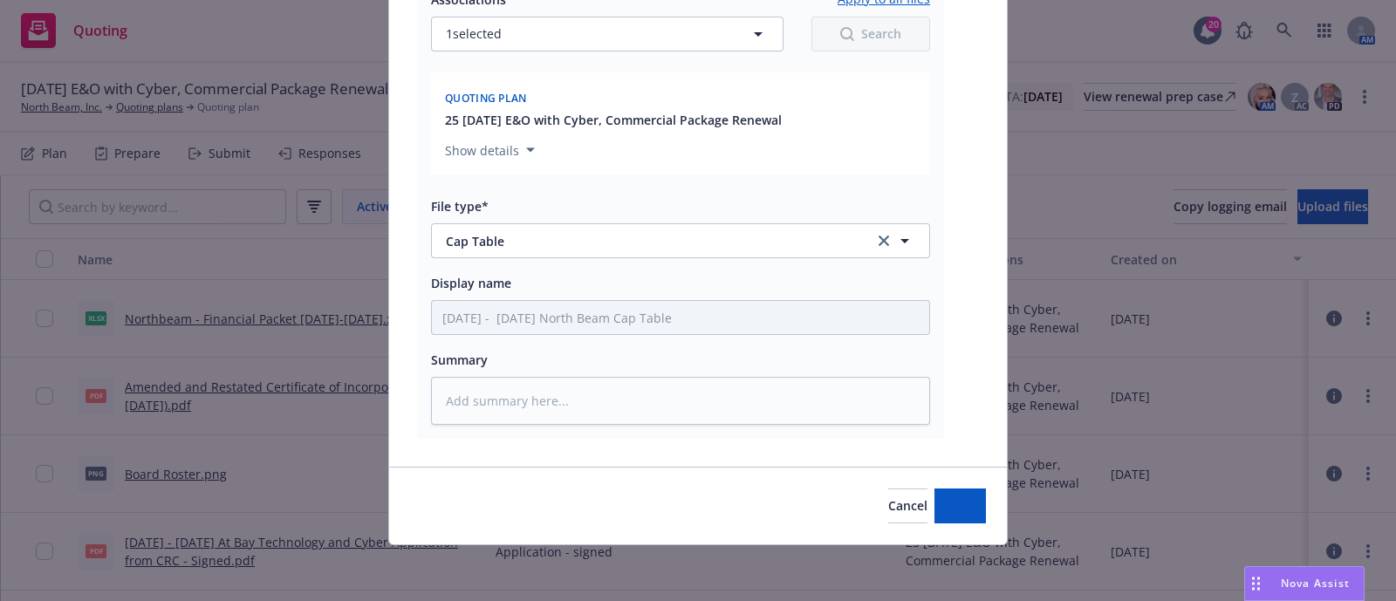
scroll to position [819, 0]
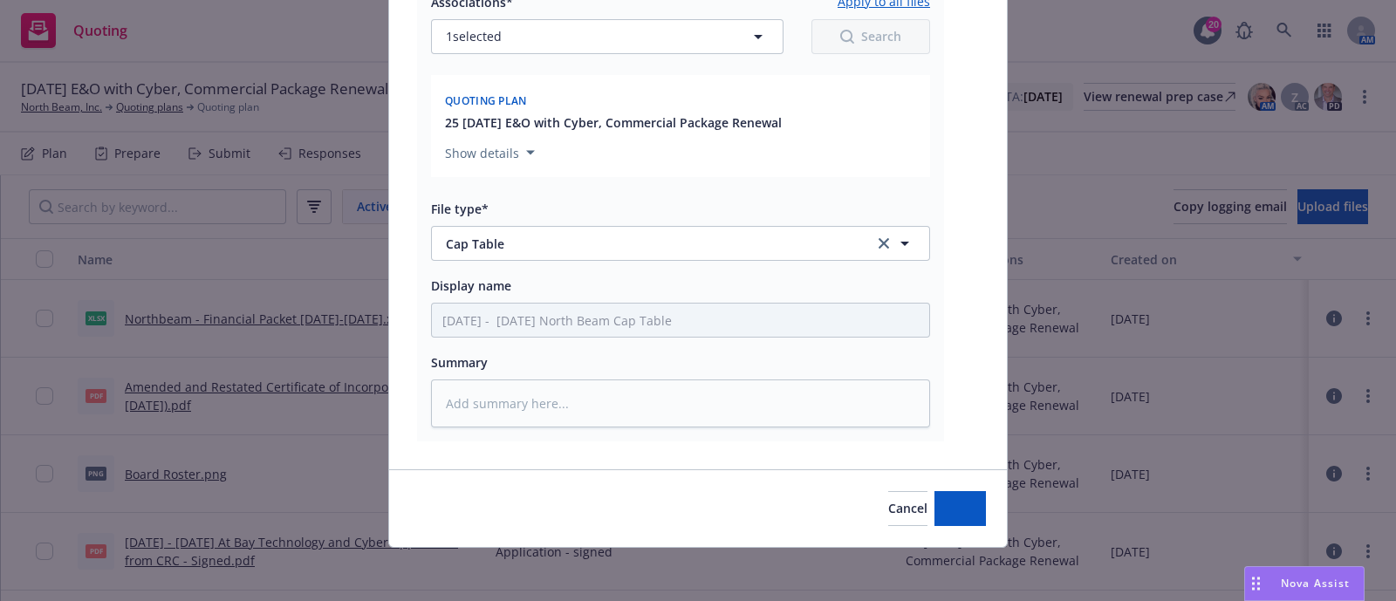
type textarea "x"
